Goal: Transaction & Acquisition: Purchase product/service

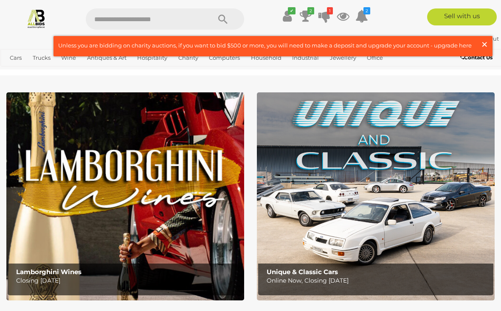
click at [480, 39] on span "×" at bounding box center [484, 44] width 8 height 17
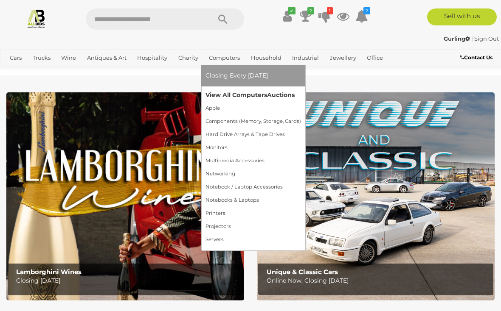
click at [259, 94] on link "View All Computers Auctions" at bounding box center [252, 95] width 95 height 13
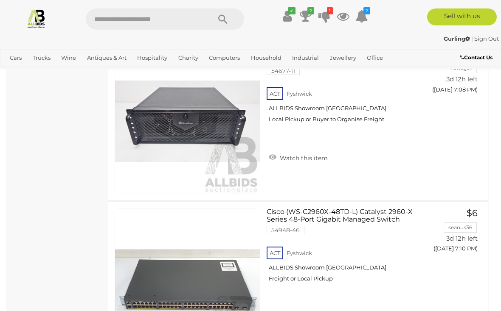
scroll to position [2293, 0]
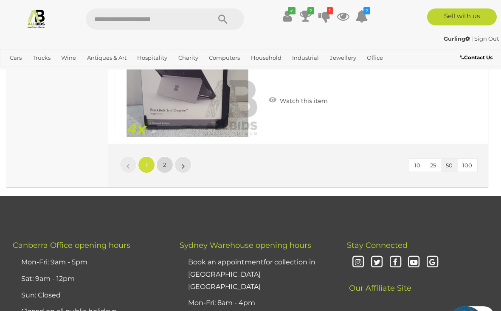
click at [167, 165] on link "2" at bounding box center [164, 165] width 17 height 17
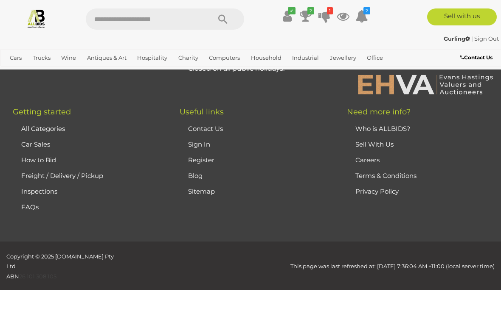
scroll to position [152, 0]
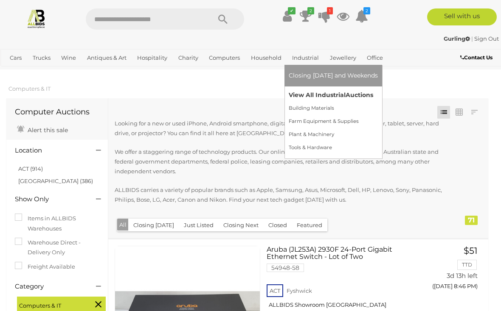
click at [346, 95] on span "Auctions" at bounding box center [359, 95] width 28 height 8
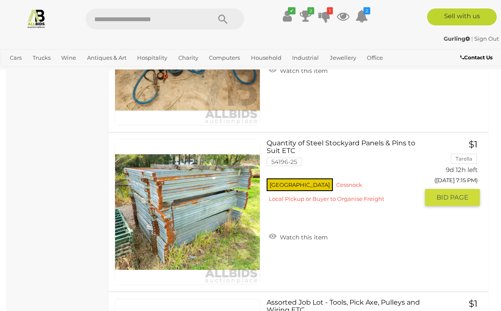
scroll to position [7783, 0]
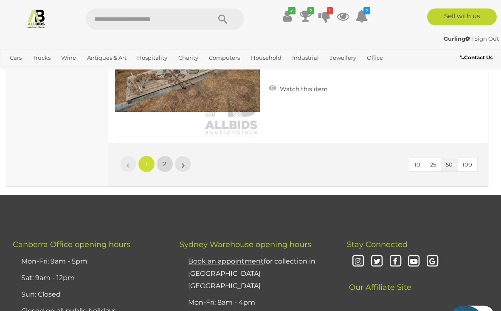
click at [163, 160] on span "2" at bounding box center [164, 164] width 3 height 8
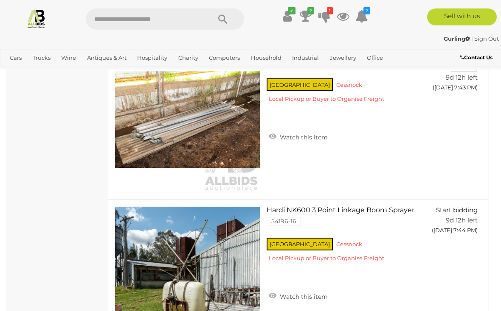
scroll to position [3398, 0]
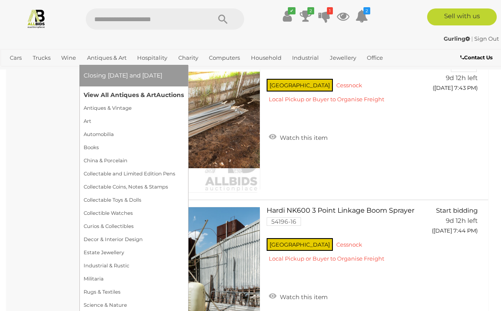
click at [156, 93] on link "View All Antiques & Art Auctions" at bounding box center [134, 95] width 100 height 13
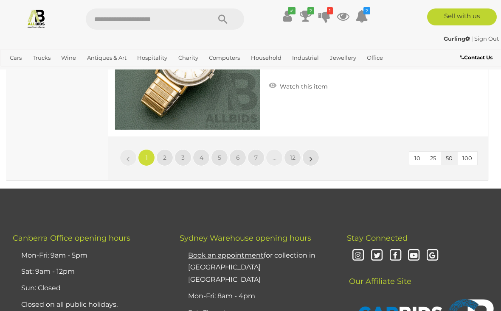
scroll to position [8141, 0]
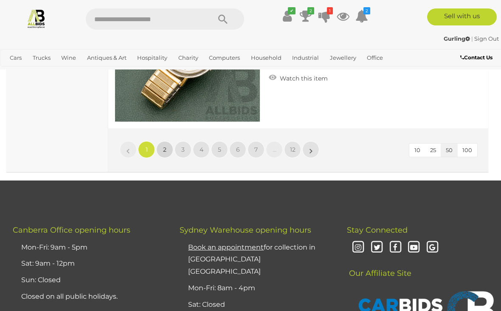
click at [166, 150] on span "2" at bounding box center [164, 150] width 3 height 8
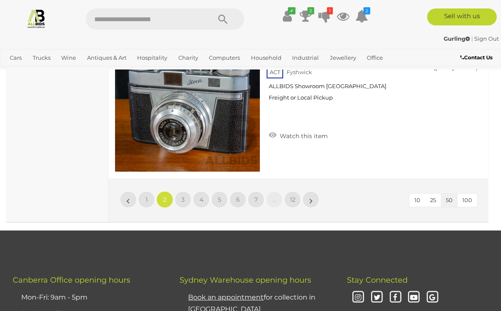
scroll to position [8079, 0]
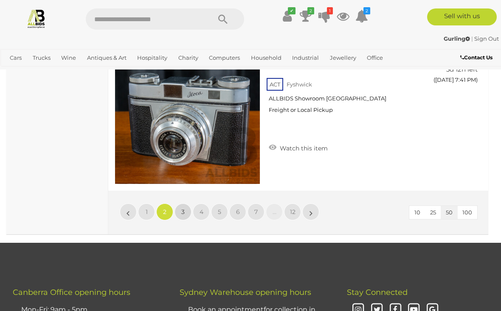
click at [186, 209] on link "3" at bounding box center [182, 212] width 17 height 17
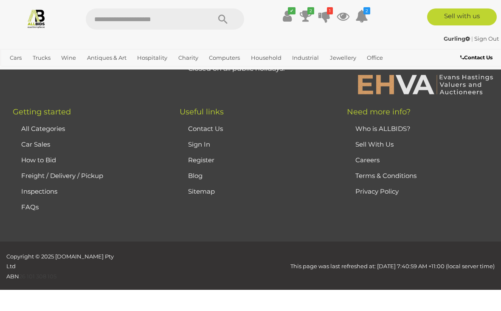
scroll to position [208, 0]
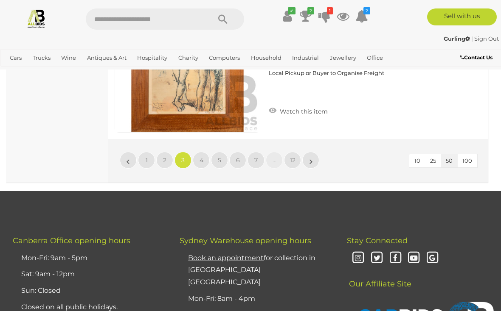
scroll to position [8121, 0]
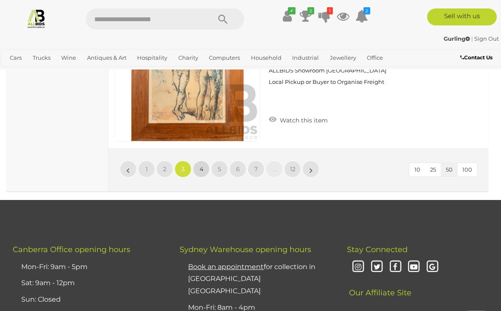
click at [202, 161] on link "4" at bounding box center [201, 169] width 17 height 17
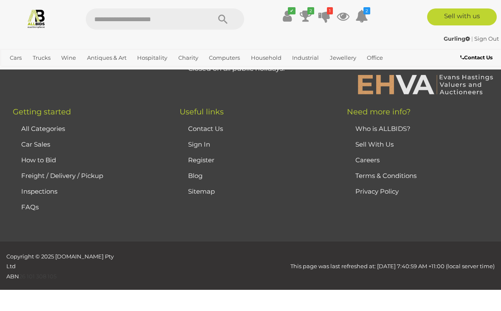
scroll to position [208, 0]
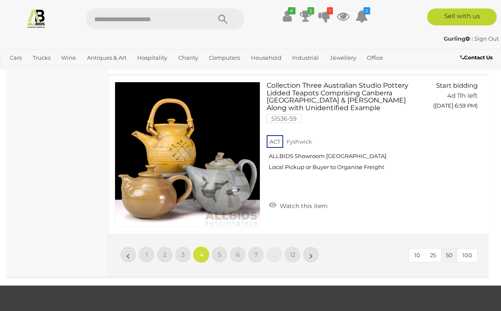
scroll to position [8048, 0]
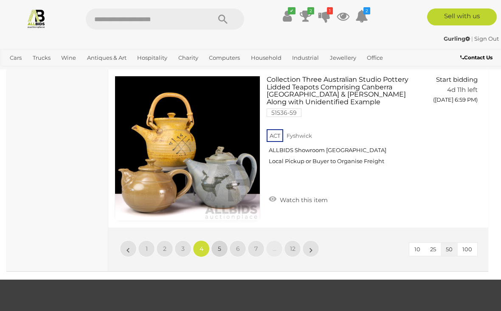
click at [221, 242] on link "5" at bounding box center [219, 249] width 17 height 17
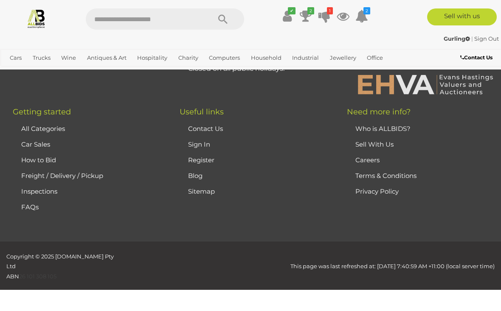
scroll to position [208, 0]
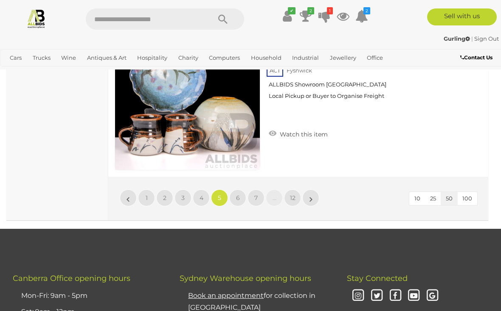
scroll to position [8096, 0]
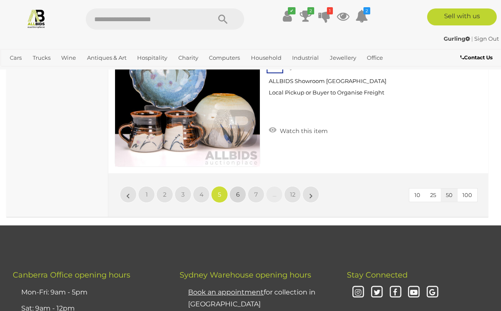
click at [235, 193] on link "6" at bounding box center [237, 194] width 17 height 17
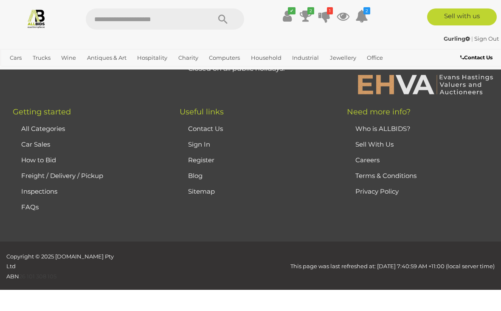
scroll to position [208, 0]
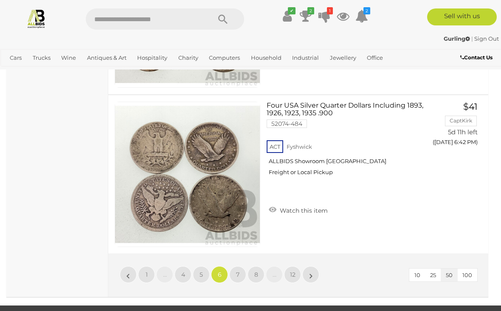
scroll to position [8079, 0]
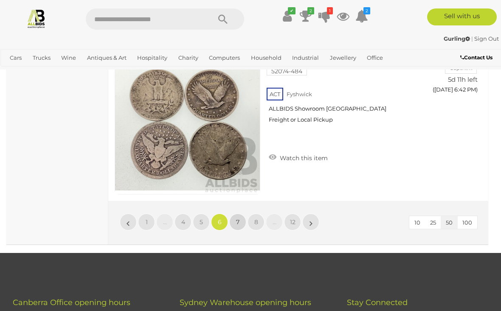
click at [236, 219] on span "7" at bounding box center [237, 223] width 3 height 8
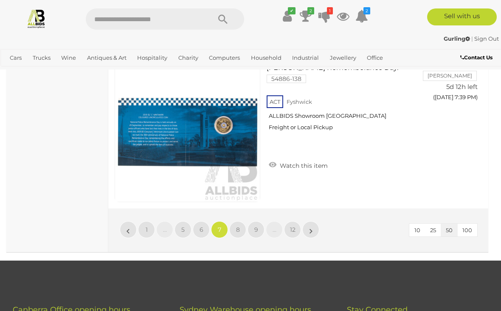
scroll to position [8089, 0]
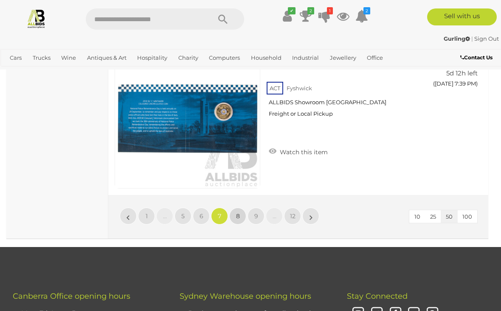
click at [244, 208] on link "8" at bounding box center [237, 216] width 17 height 17
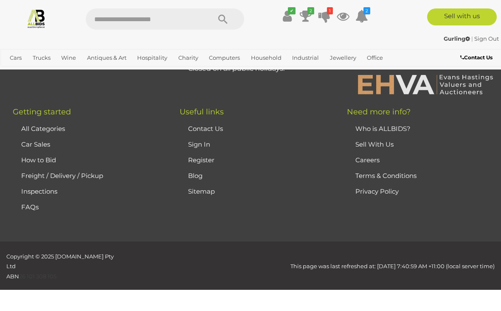
scroll to position [208, 0]
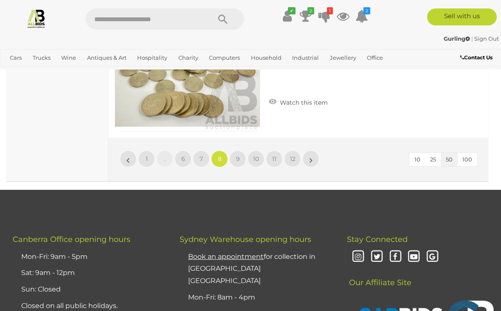
scroll to position [8164, 0]
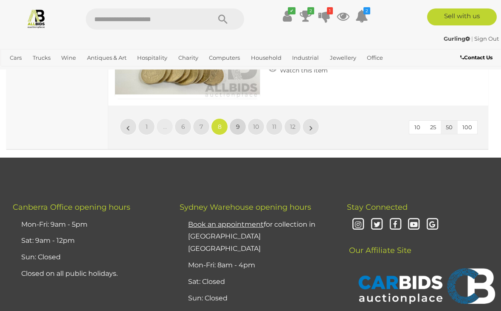
click at [237, 119] on link "9" at bounding box center [237, 126] width 17 height 17
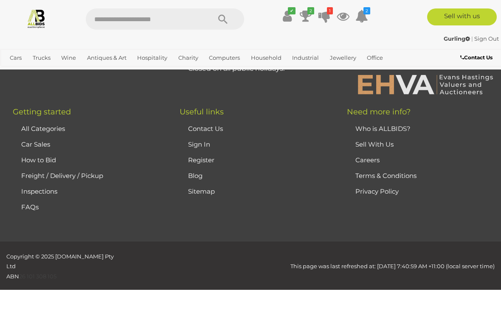
scroll to position [208, 0]
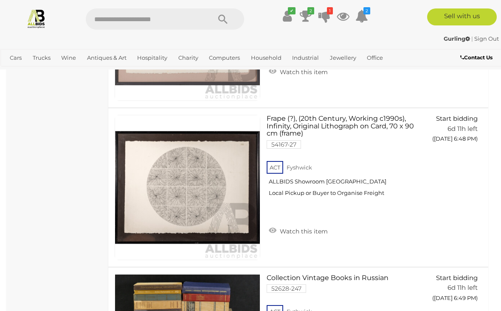
scroll to position [4516, 0]
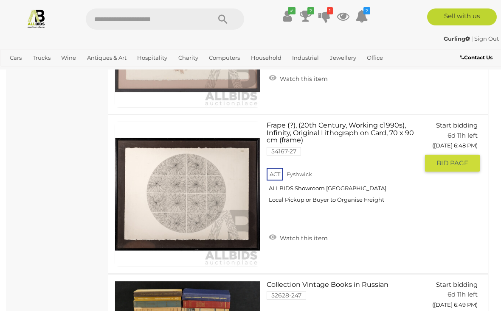
click at [193, 159] on link at bounding box center [188, 195] width 146 height 146
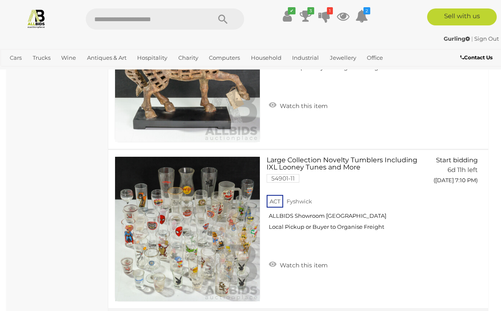
scroll to position [8018, 0]
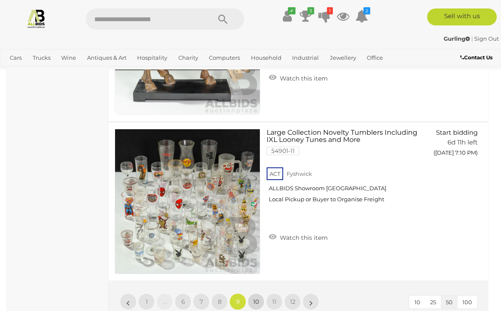
click at [259, 294] on link "10" at bounding box center [255, 302] width 17 height 17
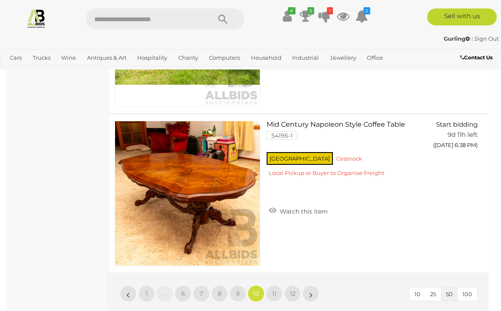
scroll to position [8027, 0]
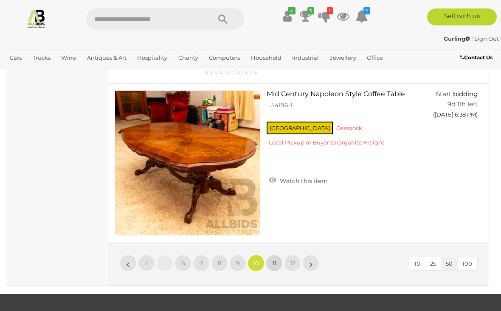
click at [275, 265] on link "11" at bounding box center [274, 263] width 17 height 17
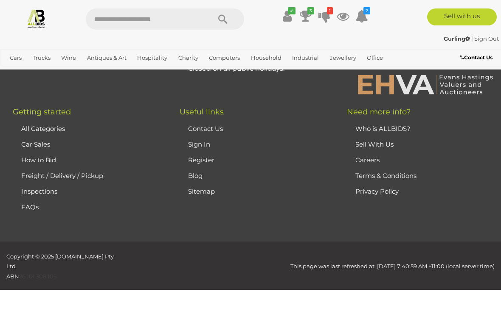
scroll to position [208, 0]
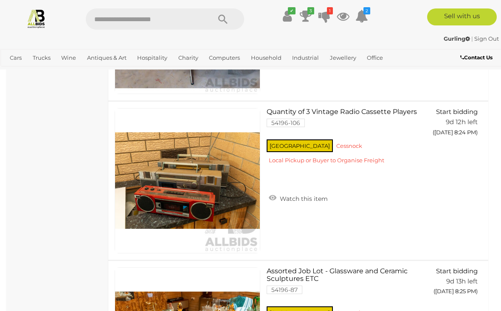
scroll to position [4652, 0]
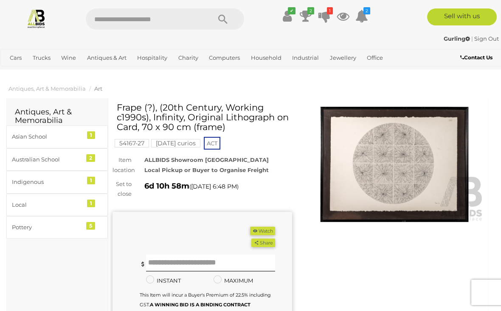
click at [411, 175] on img at bounding box center [394, 164] width 179 height 115
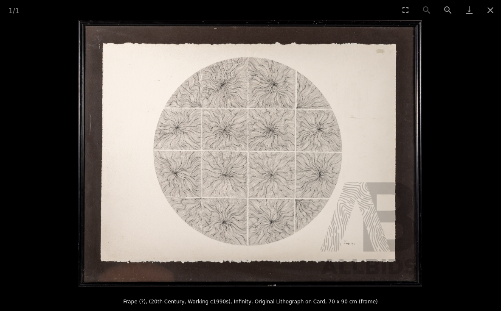
scroll to position [5, 0]
click at [490, 10] on button "Close gallery" at bounding box center [489, 10] width 21 height 20
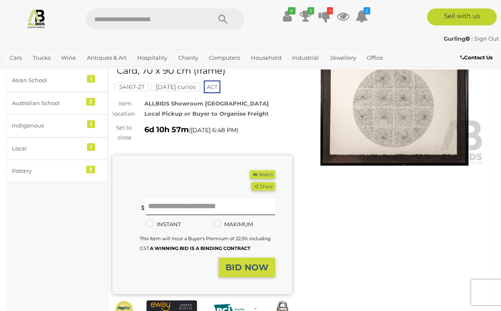
scroll to position [61, 0]
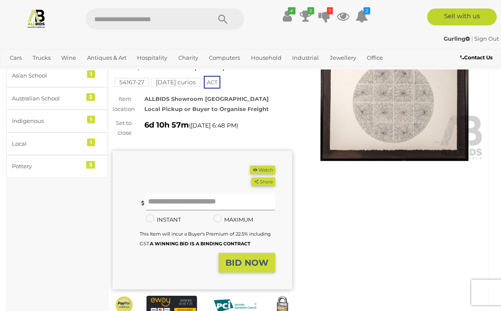
click at [165, 199] on input "text" at bounding box center [210, 202] width 129 height 17
type input "**"
click at [249, 262] on strong "BID NOW" at bounding box center [246, 263] width 43 height 10
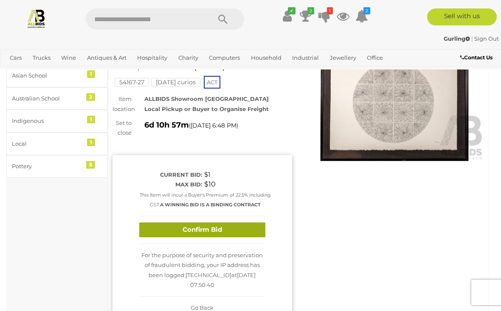
click at [234, 238] on button "Confirm Bid" at bounding box center [202, 230] width 126 height 15
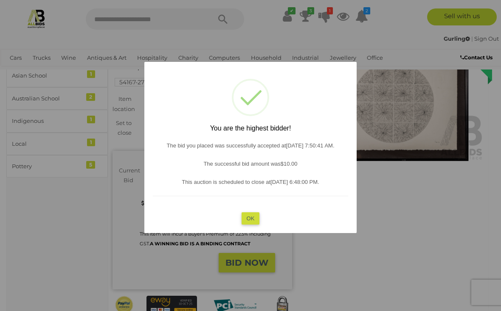
click at [256, 225] on button "OK" at bounding box center [250, 219] width 18 height 12
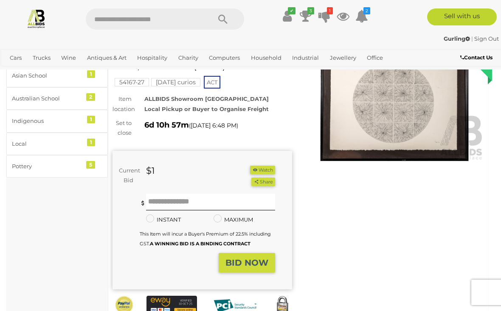
scroll to position [0, 0]
